Goal: Task Accomplishment & Management: Use online tool/utility

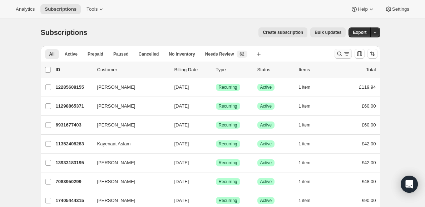
click at [341, 54] on icon "Search and filter results" at bounding box center [339, 53] width 7 height 7
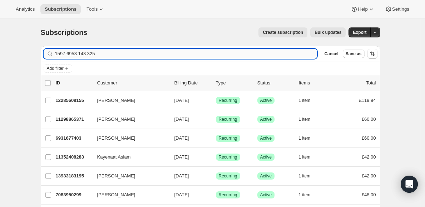
type input "1597 6953 143 325"
